Goal: Task Accomplishment & Management: Use online tool/utility

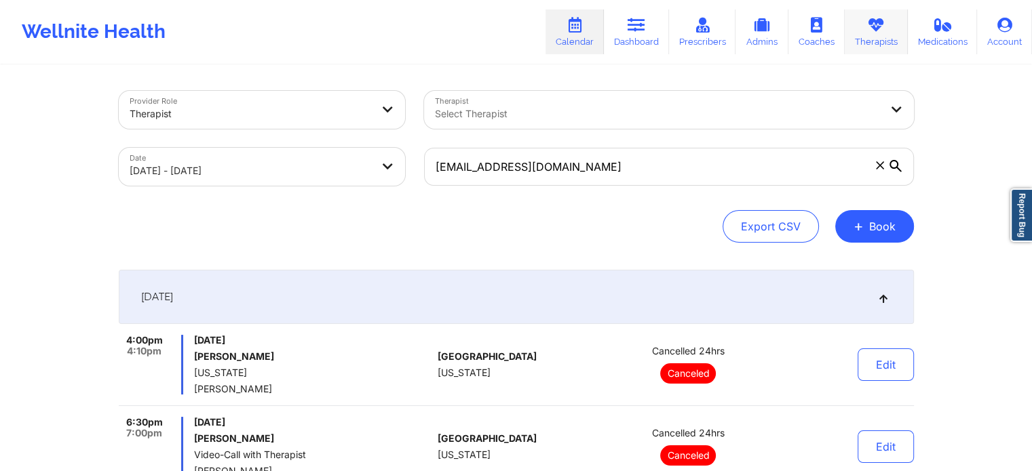
click at [866, 33] on link "Therapists" at bounding box center [875, 31] width 63 height 45
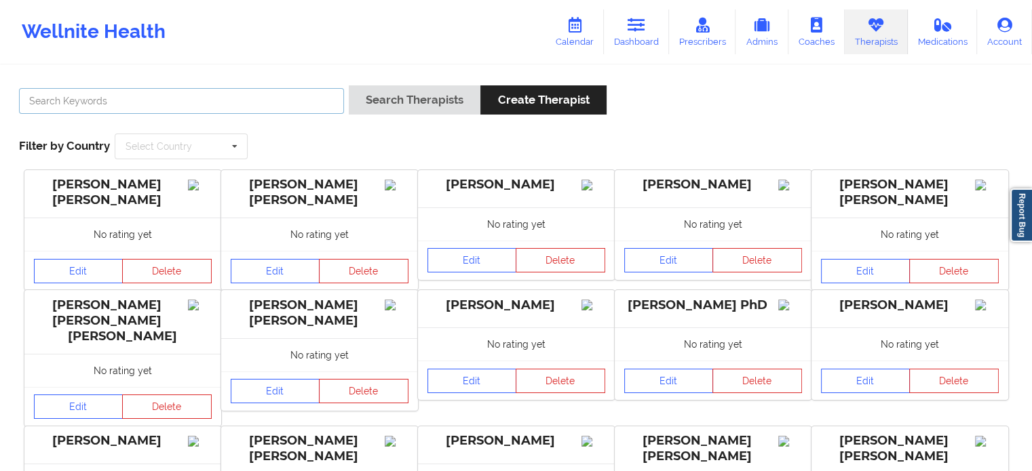
click at [274, 102] on input "text" at bounding box center [181, 101] width 325 height 26
click at [263, 117] on div "[PERSON_NAME]" at bounding box center [181, 104] width 334 height 39
click at [271, 108] on input "[PERSON_NAME]" at bounding box center [181, 101] width 325 height 26
paste input "[PERSON_NAME]"
type input "[PERSON_NAME]"
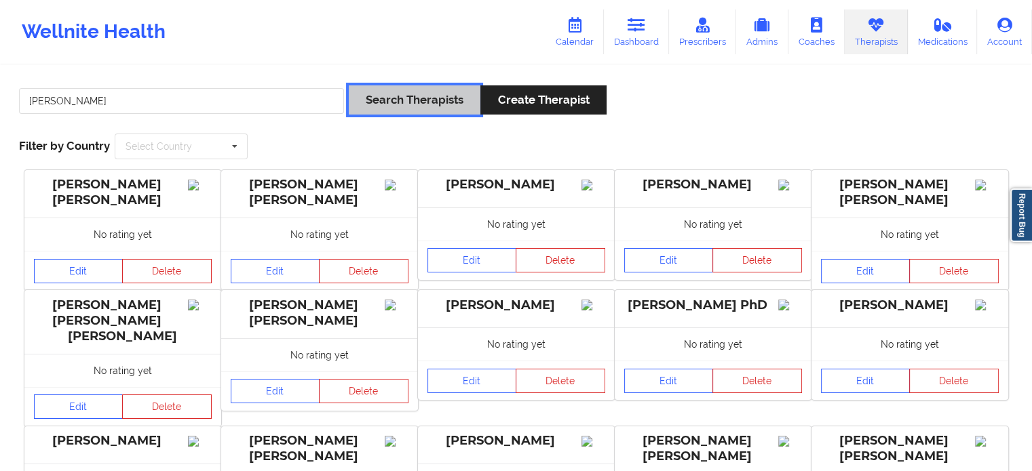
click at [393, 100] on button "Search Therapists" at bounding box center [415, 99] width 132 height 29
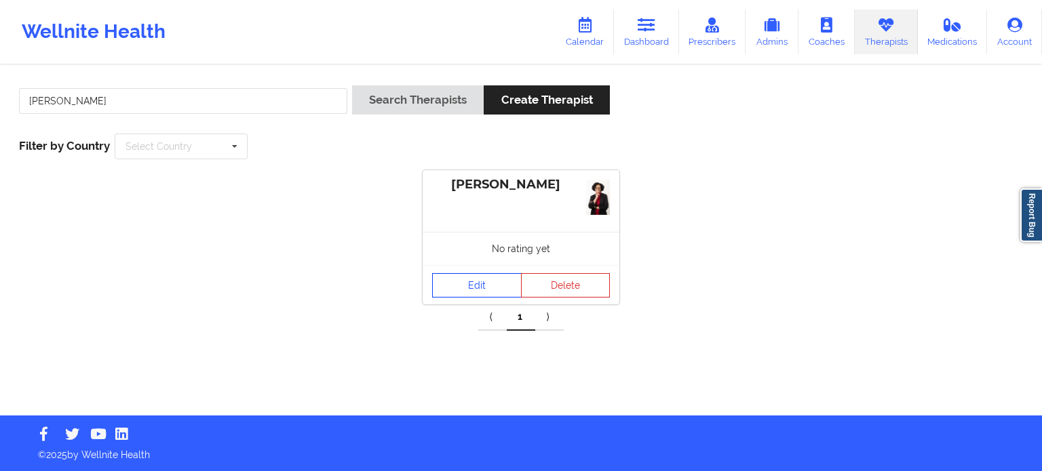
click at [491, 290] on link "Edit" at bounding box center [477, 285] width 90 height 24
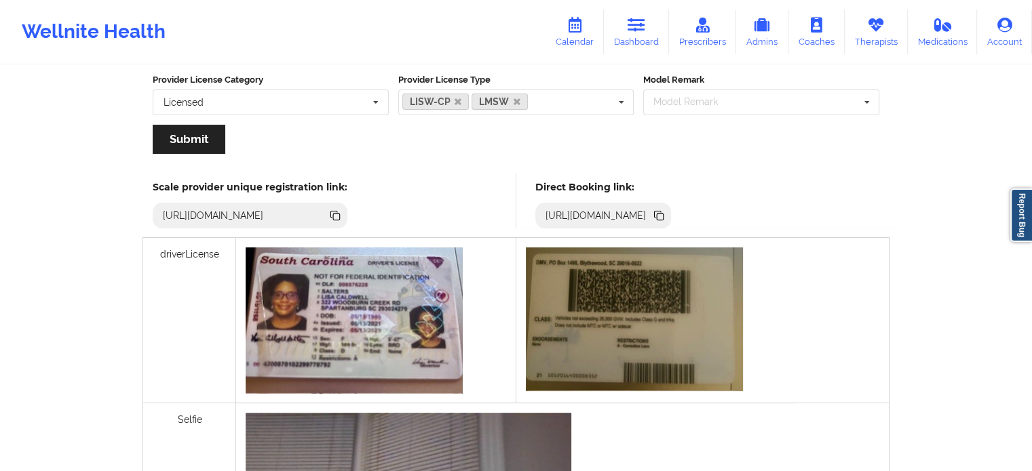
scroll to position [284, 0]
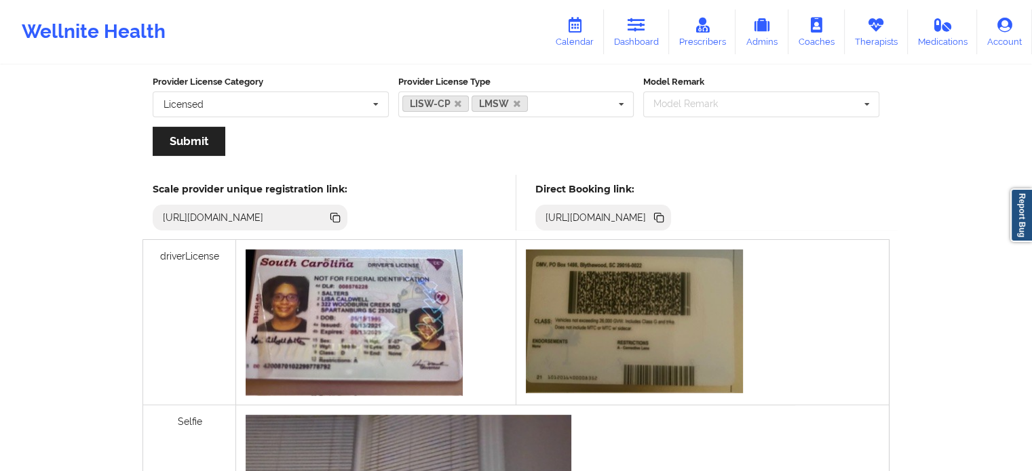
click at [661, 216] on icon at bounding box center [658, 216] width 7 height 7
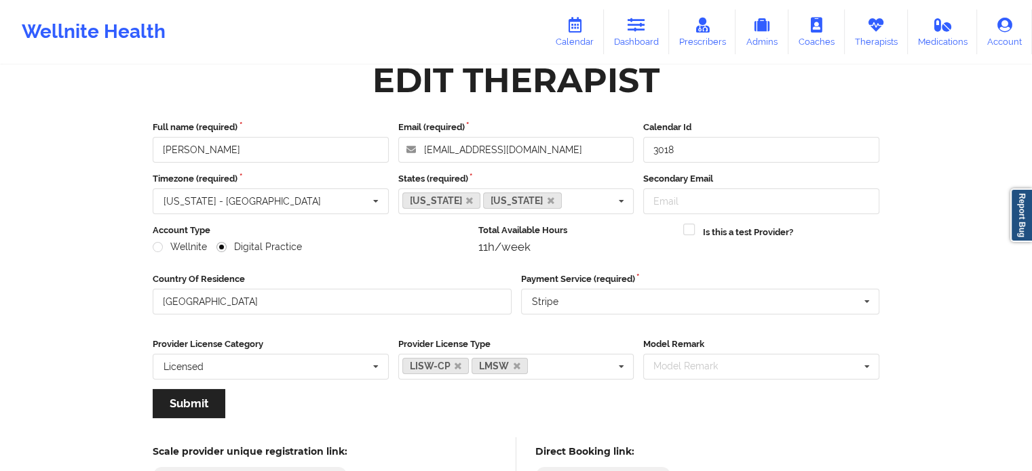
scroll to position [0, 0]
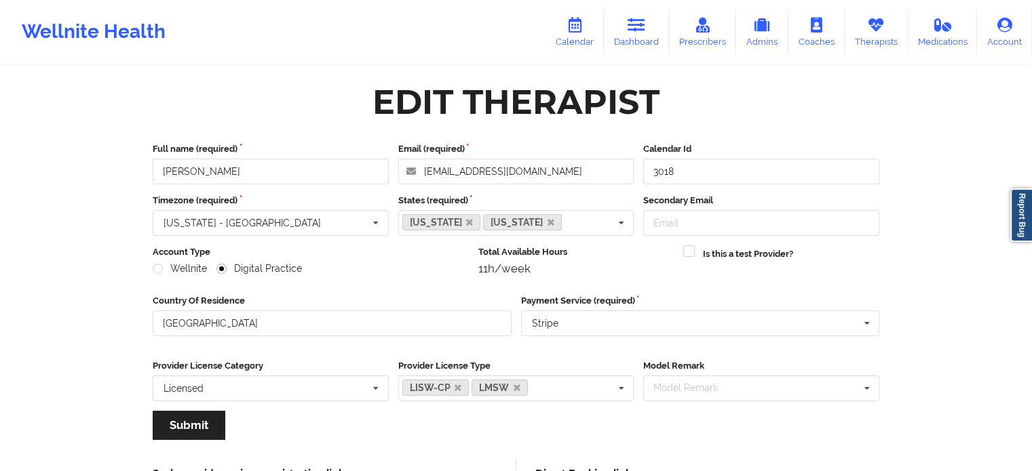
click at [119, 39] on div "Wellnite Health" at bounding box center [93, 32] width 187 height 54
click at [889, 18] on link "Therapists" at bounding box center [875, 31] width 63 height 45
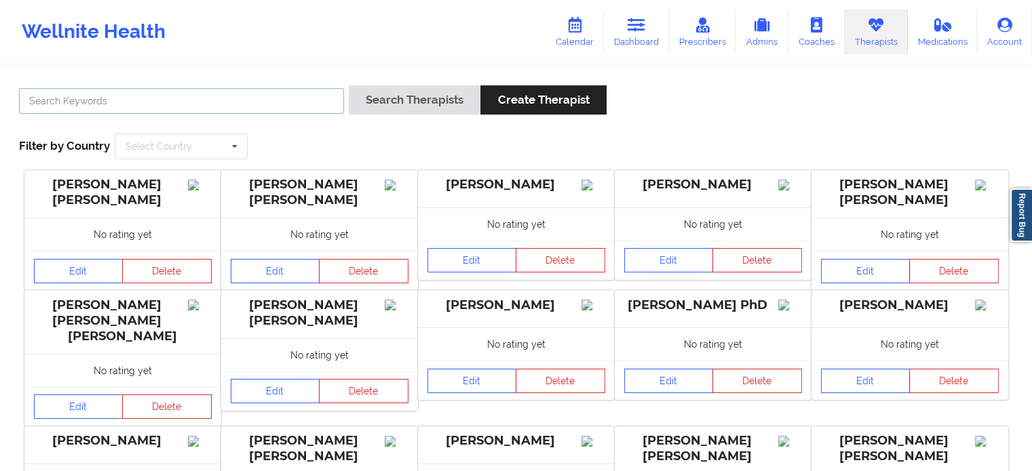
click at [275, 98] on input "text" at bounding box center [181, 101] width 325 height 26
click at [274, 104] on input "text" at bounding box center [181, 101] width 325 height 26
paste input "[PERSON_NAME]"
type input "[PERSON_NAME]"
click at [222, 94] on input "[PERSON_NAME]" at bounding box center [181, 101] width 325 height 26
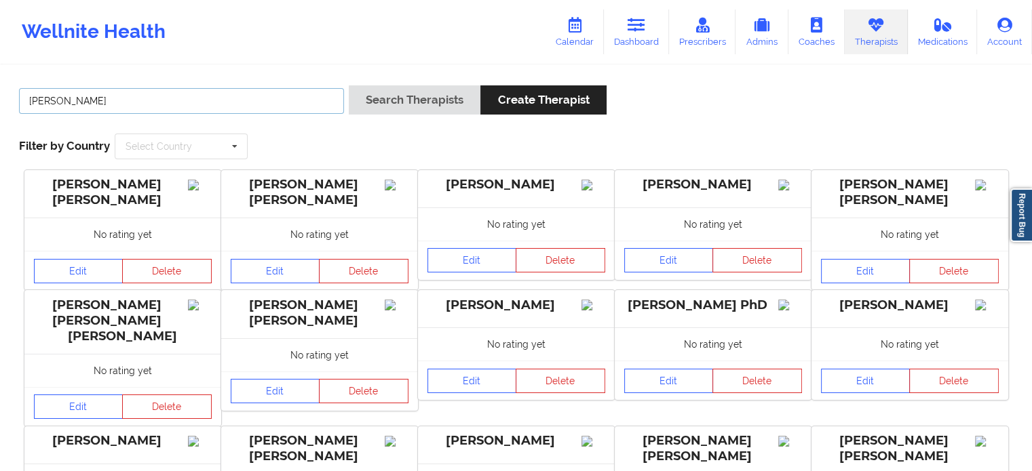
click at [349, 85] on button "Search Therapists" at bounding box center [415, 99] width 132 height 29
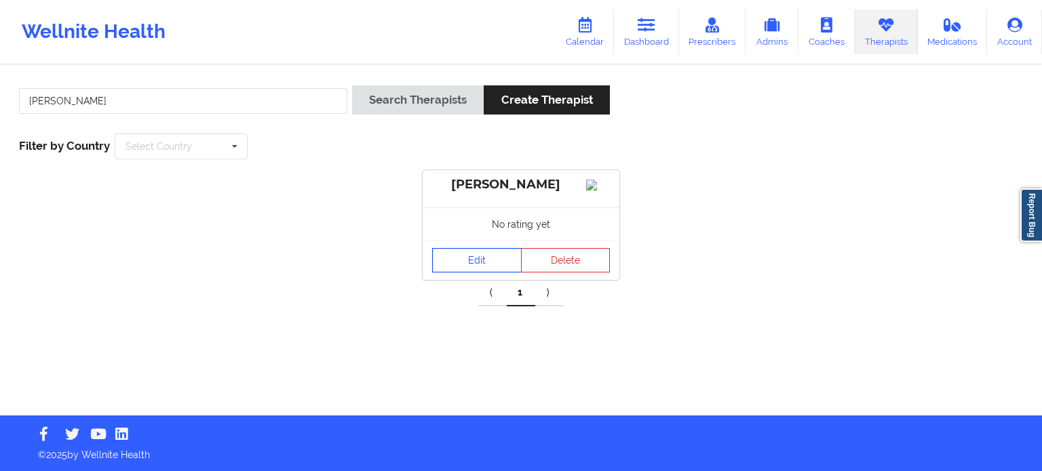
click at [507, 271] on link "Edit" at bounding box center [477, 260] width 90 height 24
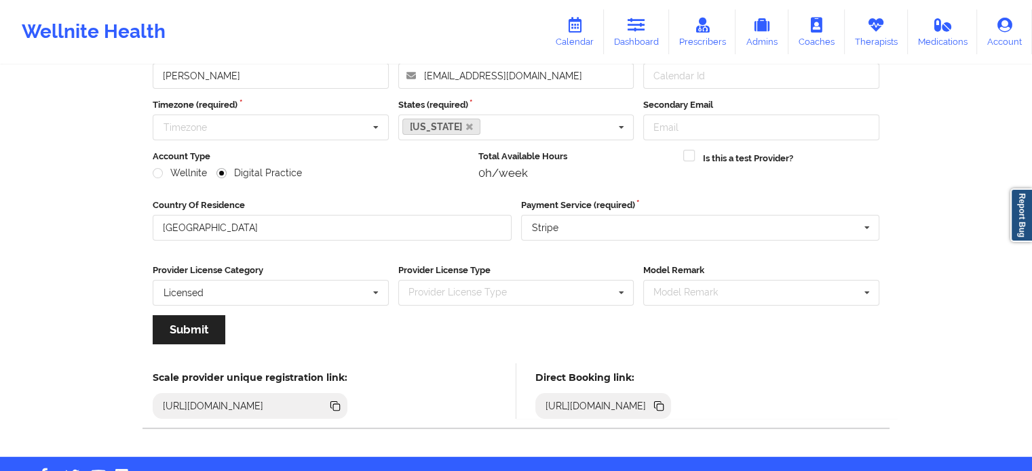
scroll to position [95, 0]
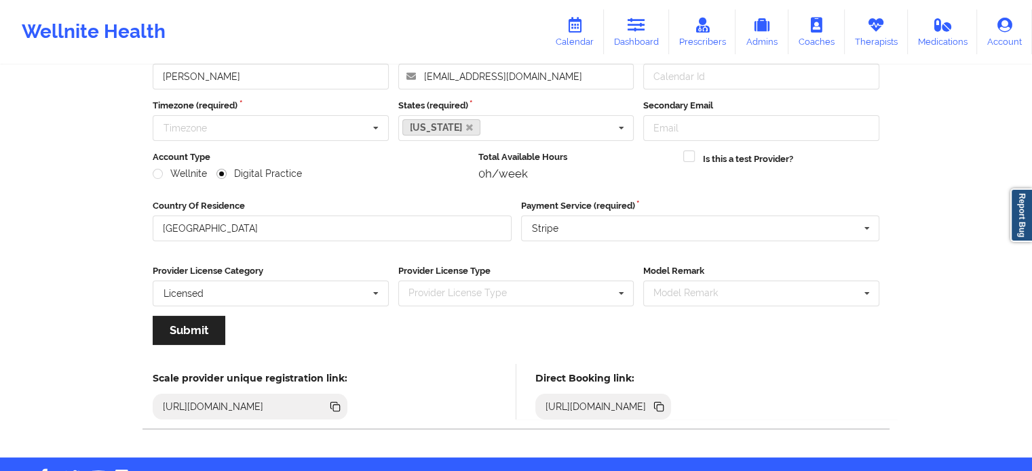
click at [661, 404] on icon at bounding box center [658, 405] width 7 height 7
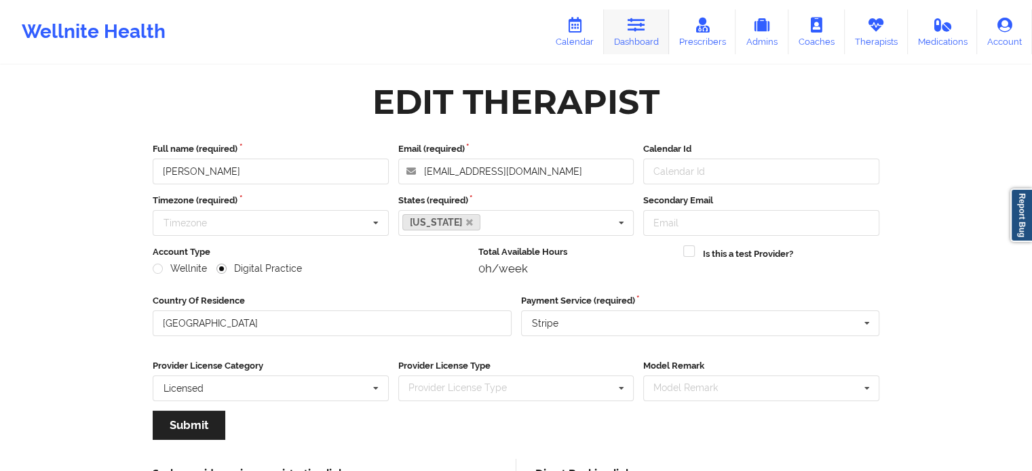
click at [621, 24] on link "Dashboard" at bounding box center [636, 31] width 65 height 45
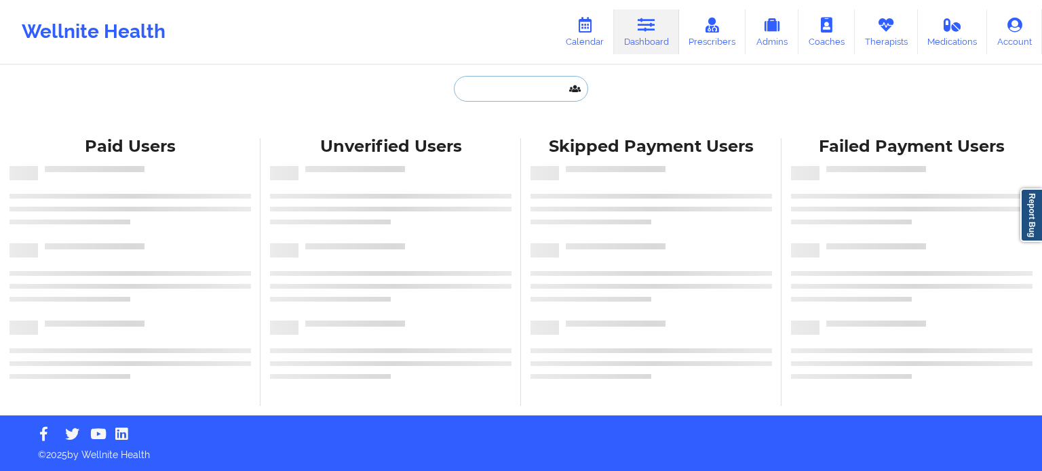
click at [483, 96] on input "text" at bounding box center [521, 89] width 134 height 26
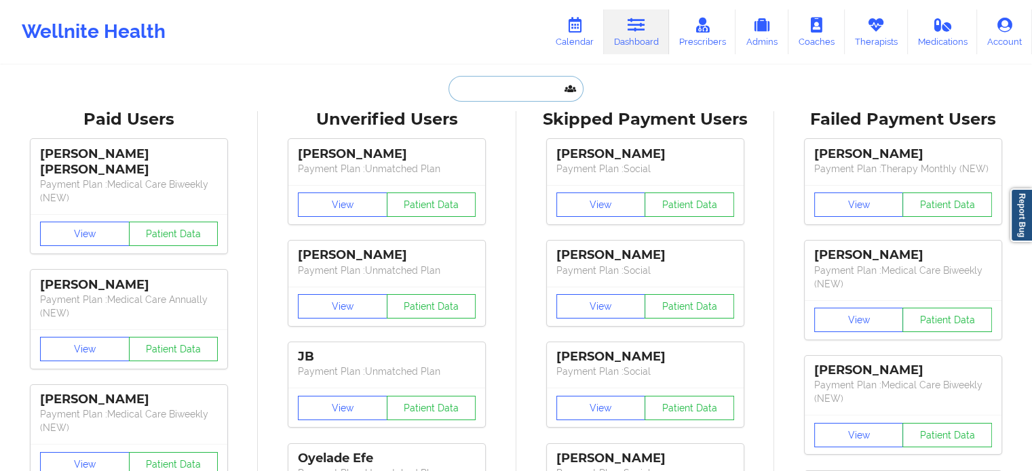
paste input "[EMAIL_ADDRESS][DOMAIN_NAME]"
type input "[EMAIL_ADDRESS][DOMAIN_NAME]"
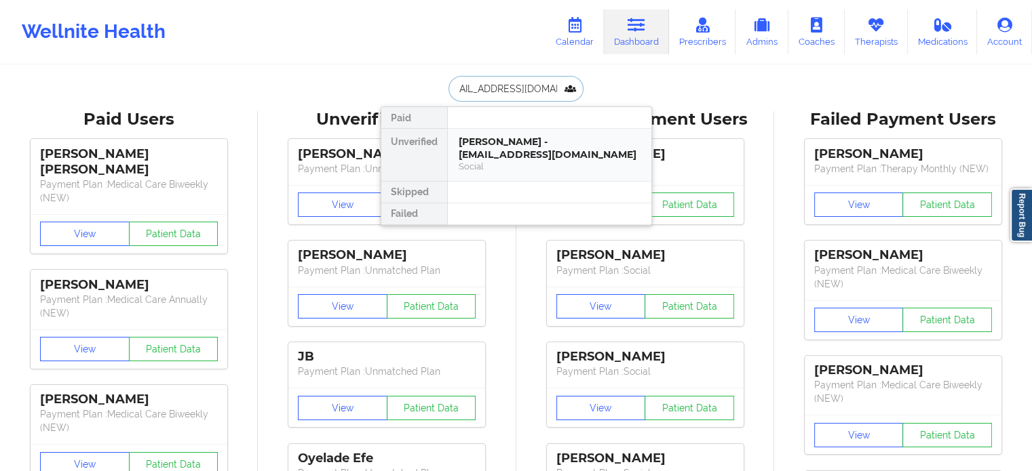
click at [526, 151] on div "[PERSON_NAME] - [EMAIL_ADDRESS][DOMAIN_NAME]" at bounding box center [550, 148] width 182 height 25
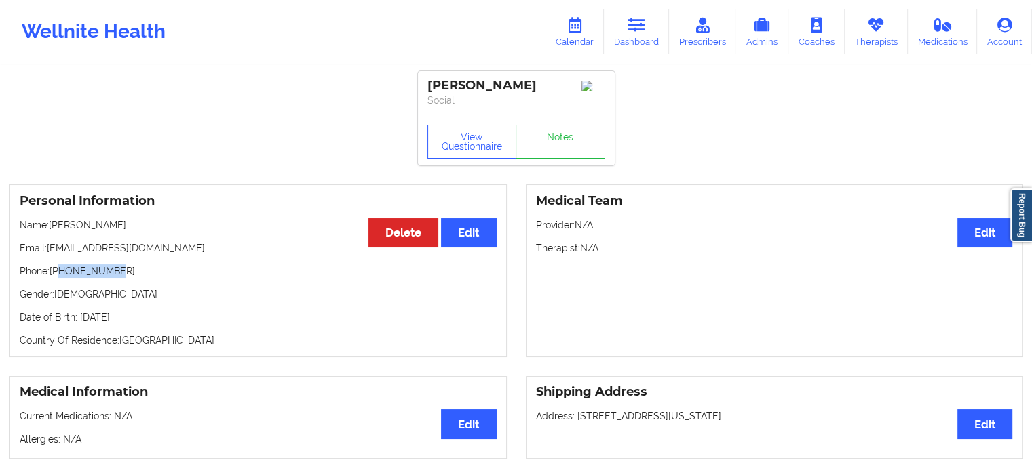
drag, startPoint x: 113, startPoint y: 275, endPoint x: 60, endPoint y: 271, distance: 53.1
click at [60, 271] on p "Phone: [PHONE_NUMBER]" at bounding box center [258, 272] width 477 height 14
copy p "8109861191"
